Goal: Task Accomplishment & Management: Use online tool/utility

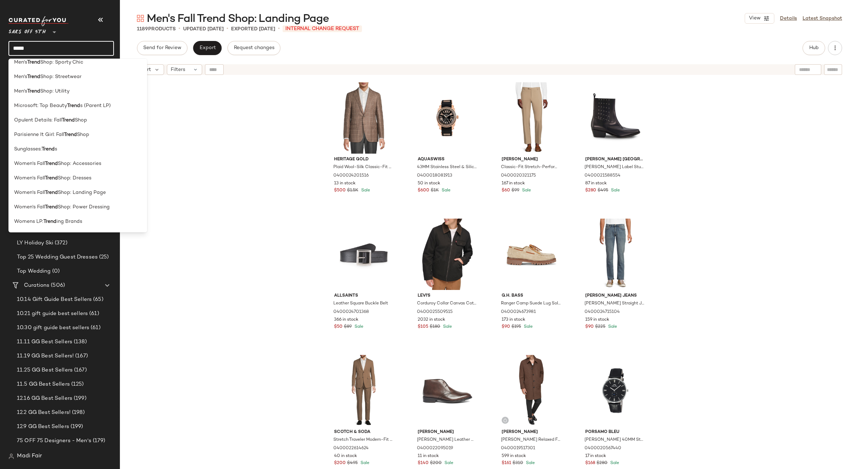
scroll to position [282, 0]
type input "*****"
click at [103, 178] on span "Shop: Landing Page" at bounding box center [82, 176] width 48 height 7
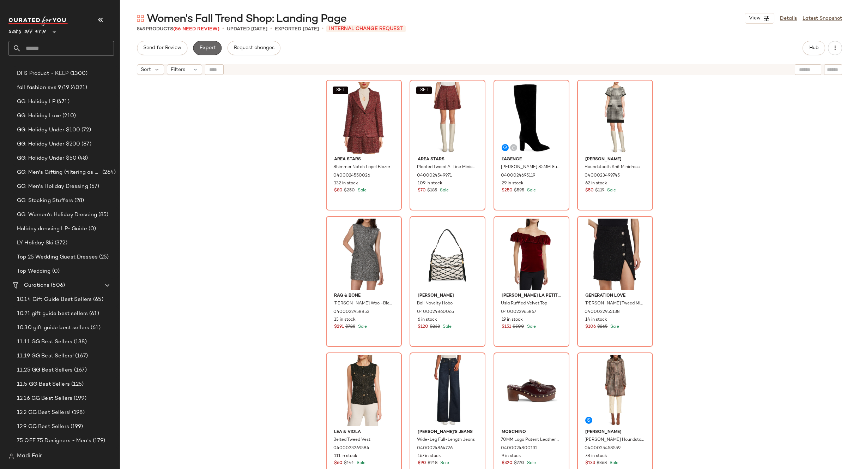
click at [212, 47] on span "Export" at bounding box center [207, 48] width 17 height 6
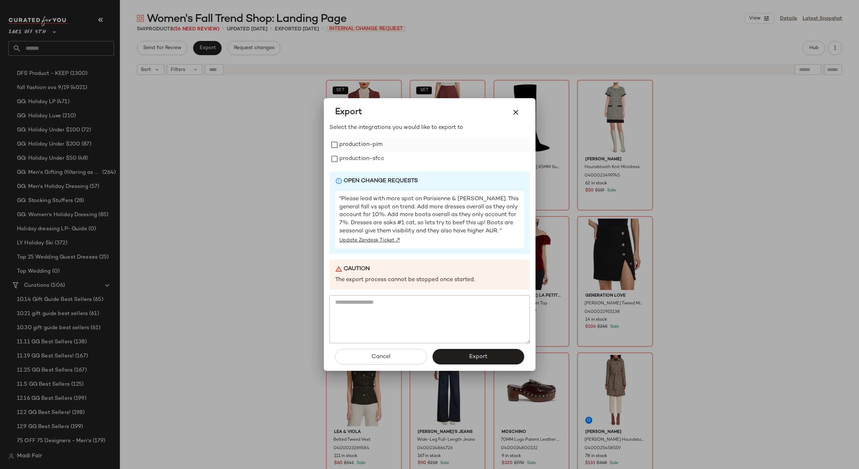
click at [354, 140] on label "production-pim" at bounding box center [360, 145] width 43 height 14
click at [360, 161] on label "production-sfcc" at bounding box center [361, 159] width 45 height 14
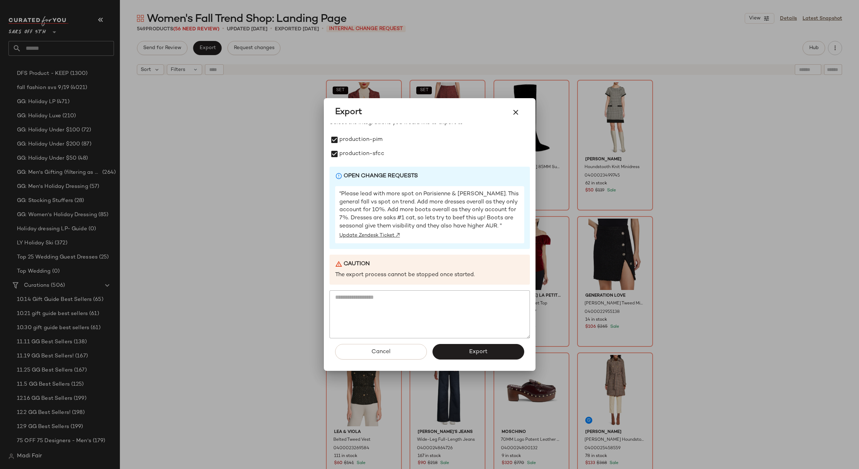
scroll to position [13, 0]
click at [472, 355] on button "Export" at bounding box center [479, 352] width 92 height 16
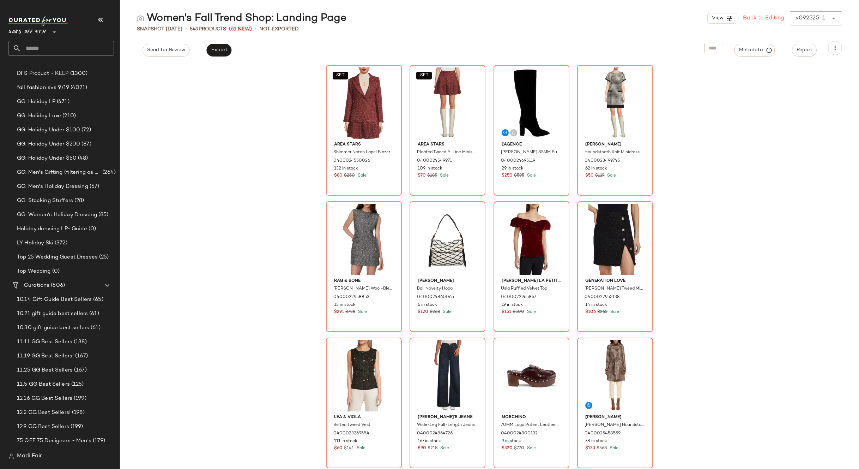
click at [778, 17] on link "Back to Editing" at bounding box center [763, 18] width 41 height 8
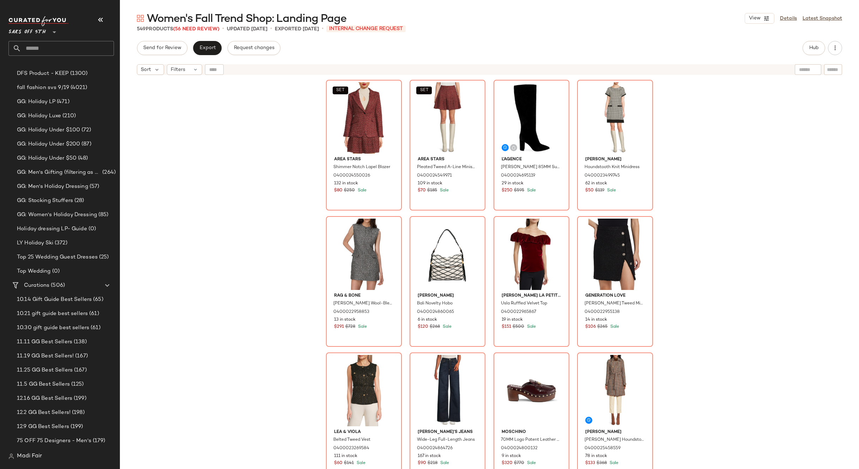
click at [46, 43] on input "text" at bounding box center [67, 48] width 93 height 15
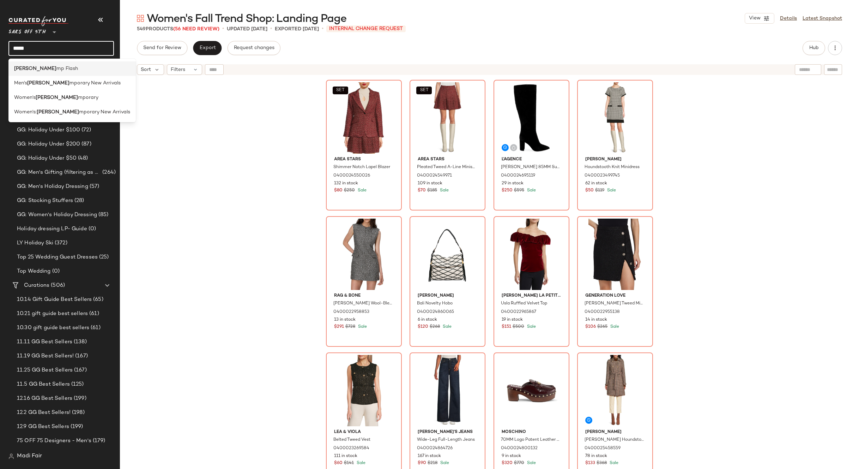
type input "*****"
click at [56, 69] on span "mp Flash" at bounding box center [67, 68] width 22 height 7
